Goal: Information Seeking & Learning: Learn about a topic

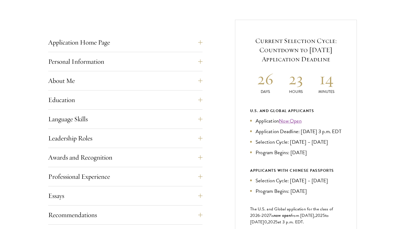
scroll to position [200, 0]
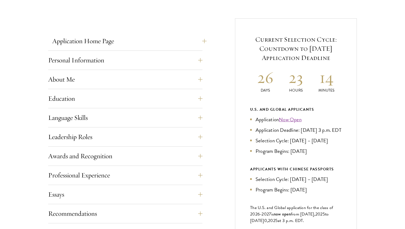
click at [101, 46] on button "Application Home Page" at bounding box center [129, 41] width 154 height 13
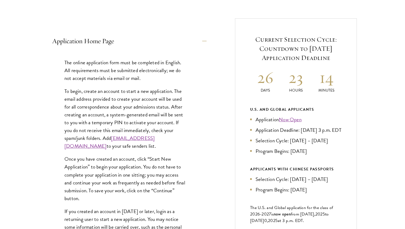
click at [101, 46] on button "Application Home Page" at bounding box center [129, 41] width 154 height 13
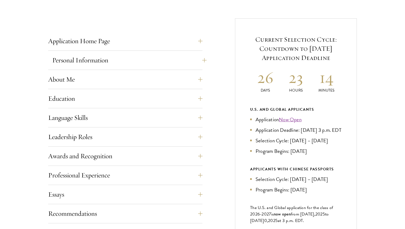
click at [106, 63] on button "Personal Information" at bounding box center [129, 60] width 154 height 13
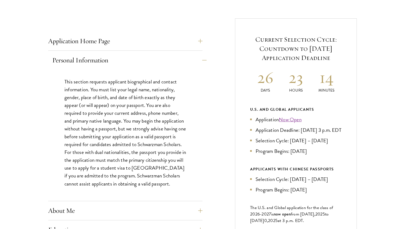
click at [106, 63] on button "Personal Information" at bounding box center [129, 60] width 154 height 13
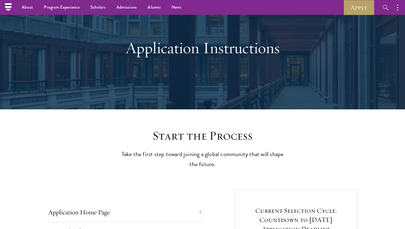
scroll to position [25, 0]
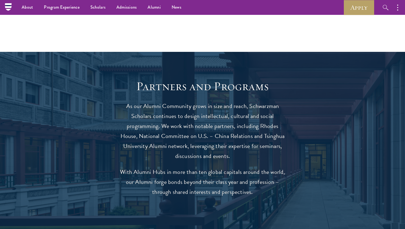
scroll to position [713, 0]
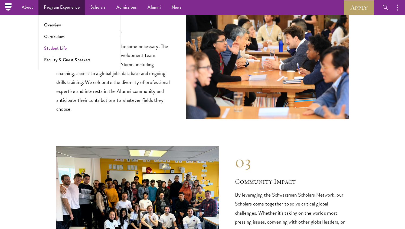
click at [54, 49] on link "Student Life" at bounding box center [55, 48] width 22 height 6
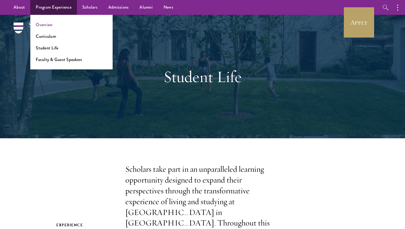
click at [47, 26] on link "Overview" at bounding box center [44, 25] width 17 height 6
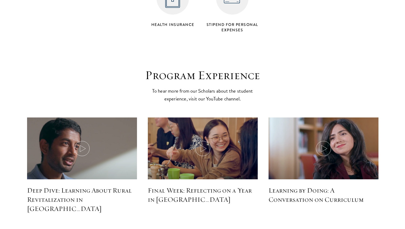
scroll to position [2326, 0]
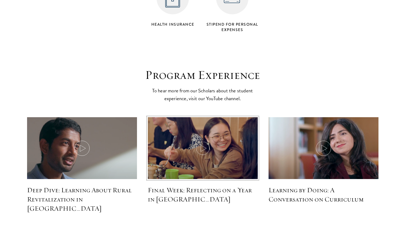
click at [204, 141] on icon at bounding box center [202, 148] width 15 height 15
